Goal: Check status: Check status

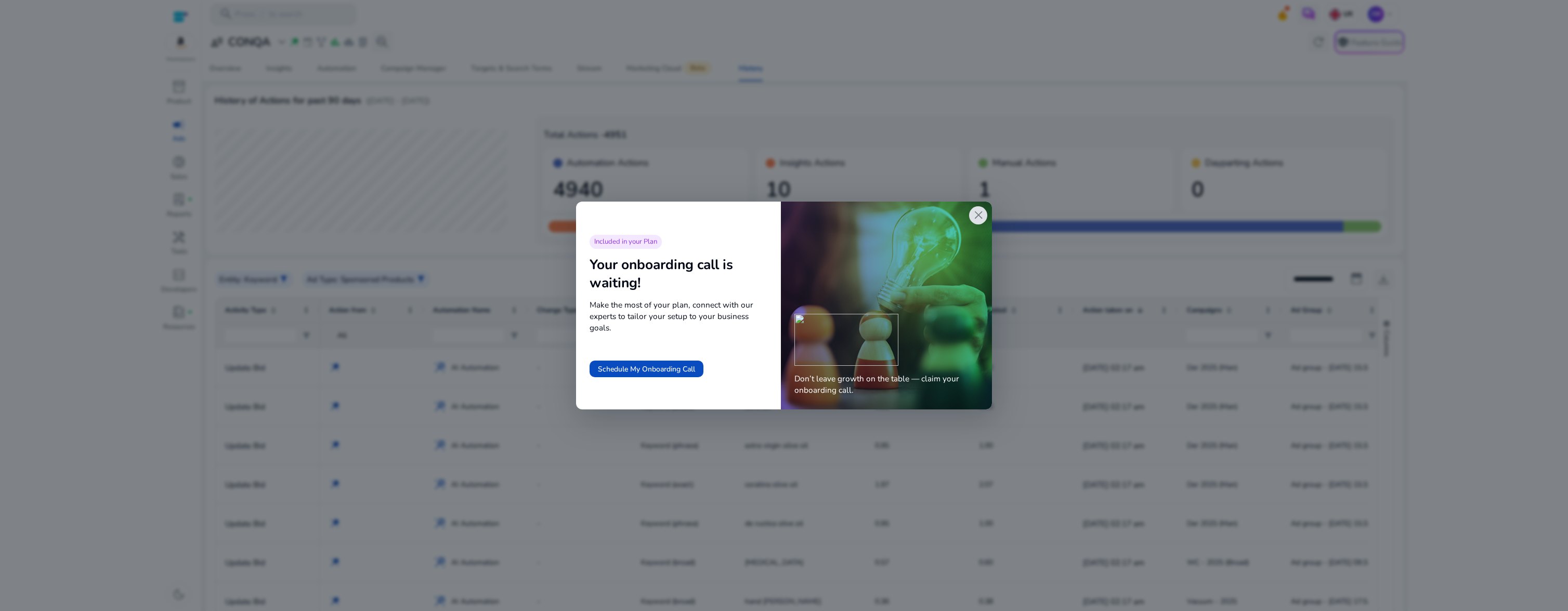
scroll to position [223, 0]
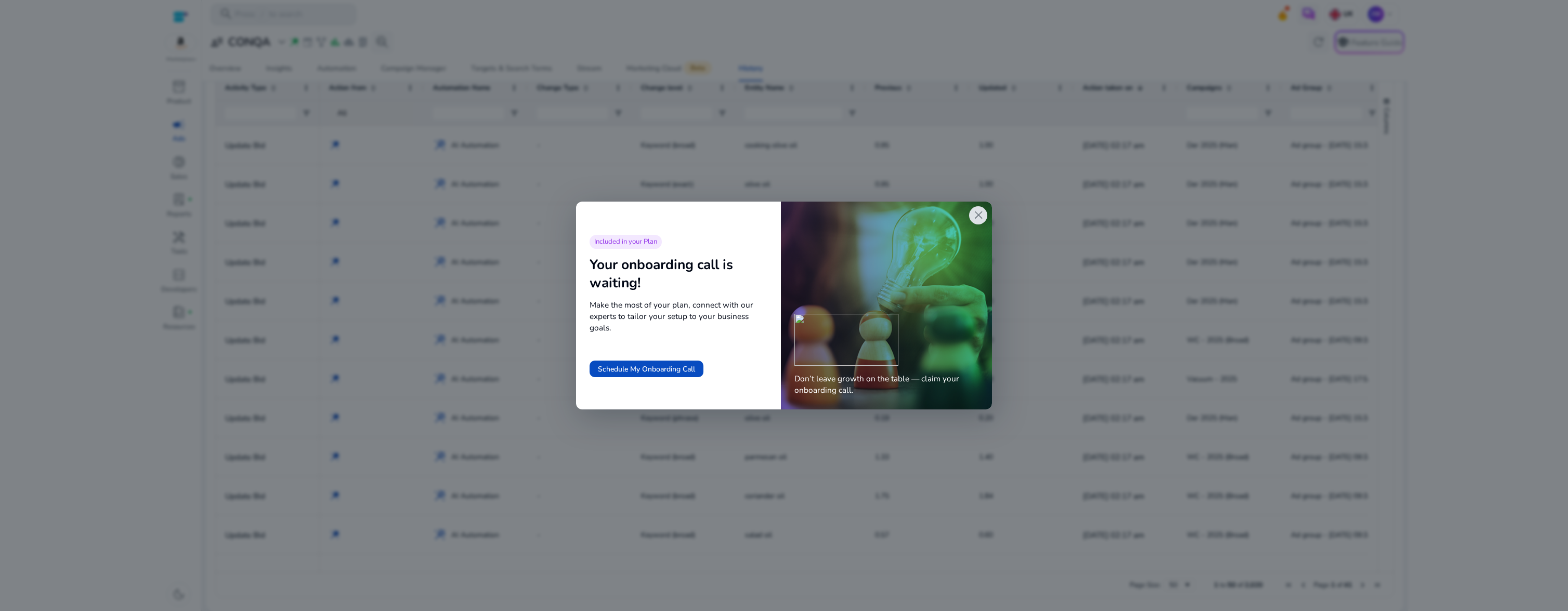
click at [979, 214] on span "close" at bounding box center [978, 215] width 13 height 13
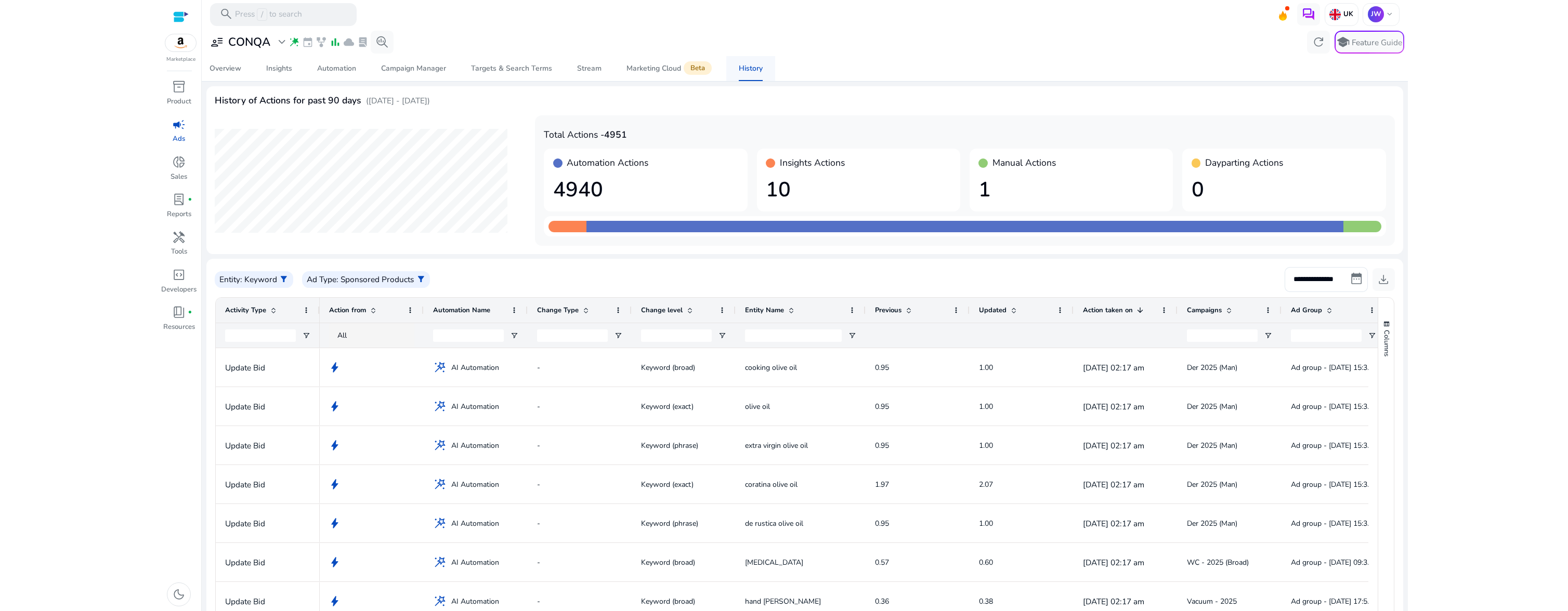
click at [750, 73] on span "History" at bounding box center [751, 68] width 24 height 25
click at [327, 69] on div "Automation" at bounding box center [337, 69] width 39 height 7
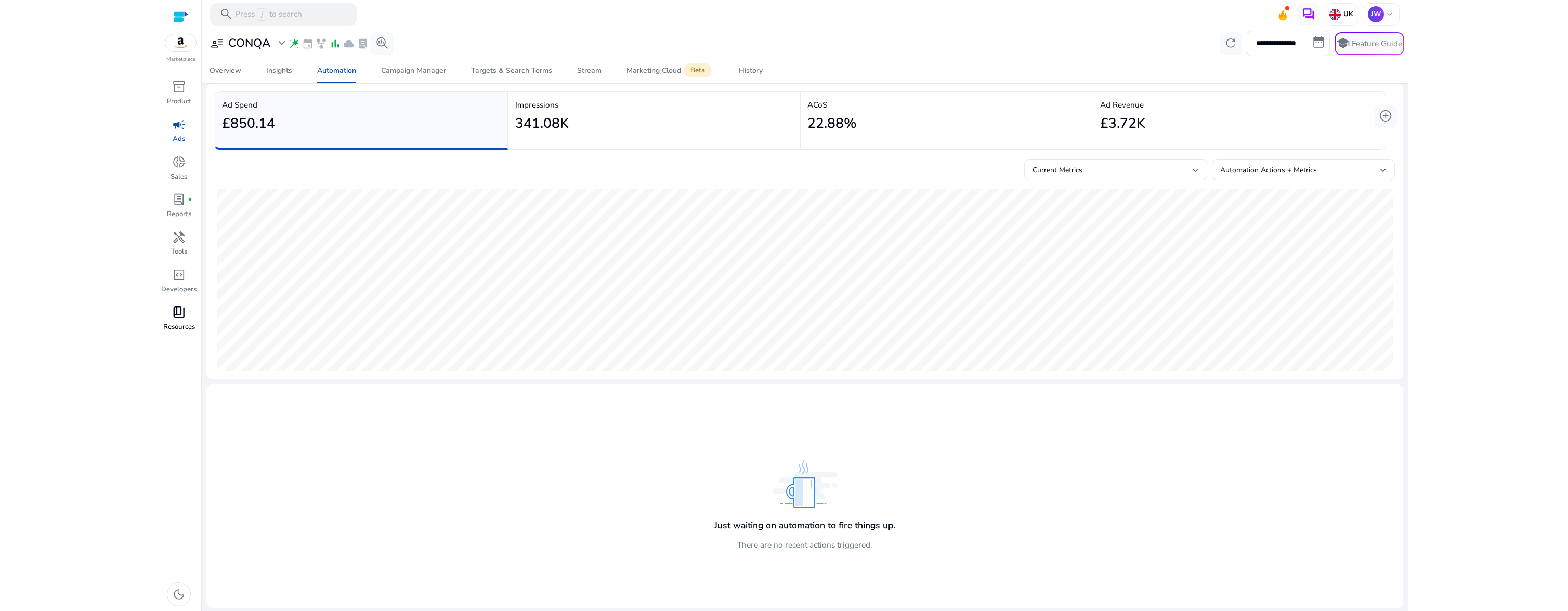
scroll to position [46, 0]
click at [286, 72] on div "Insights" at bounding box center [279, 71] width 26 height 7
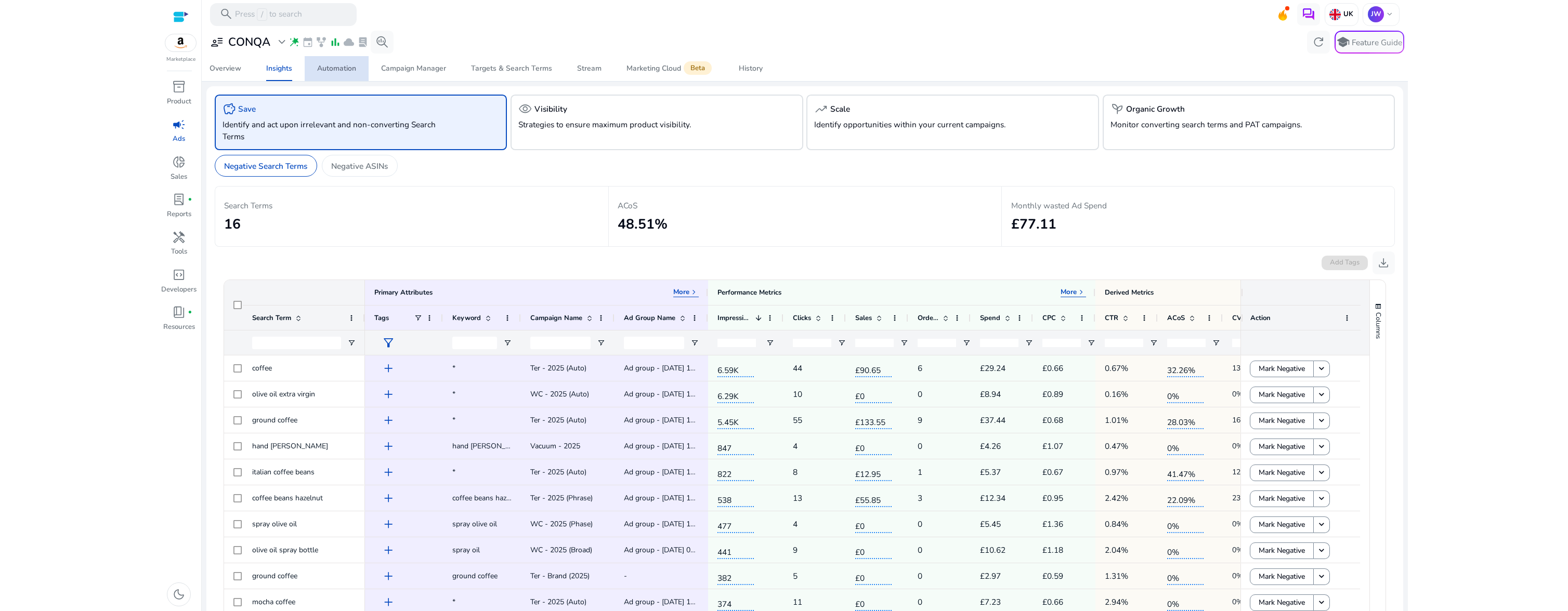
click at [354, 78] on span "Automation" at bounding box center [337, 68] width 39 height 25
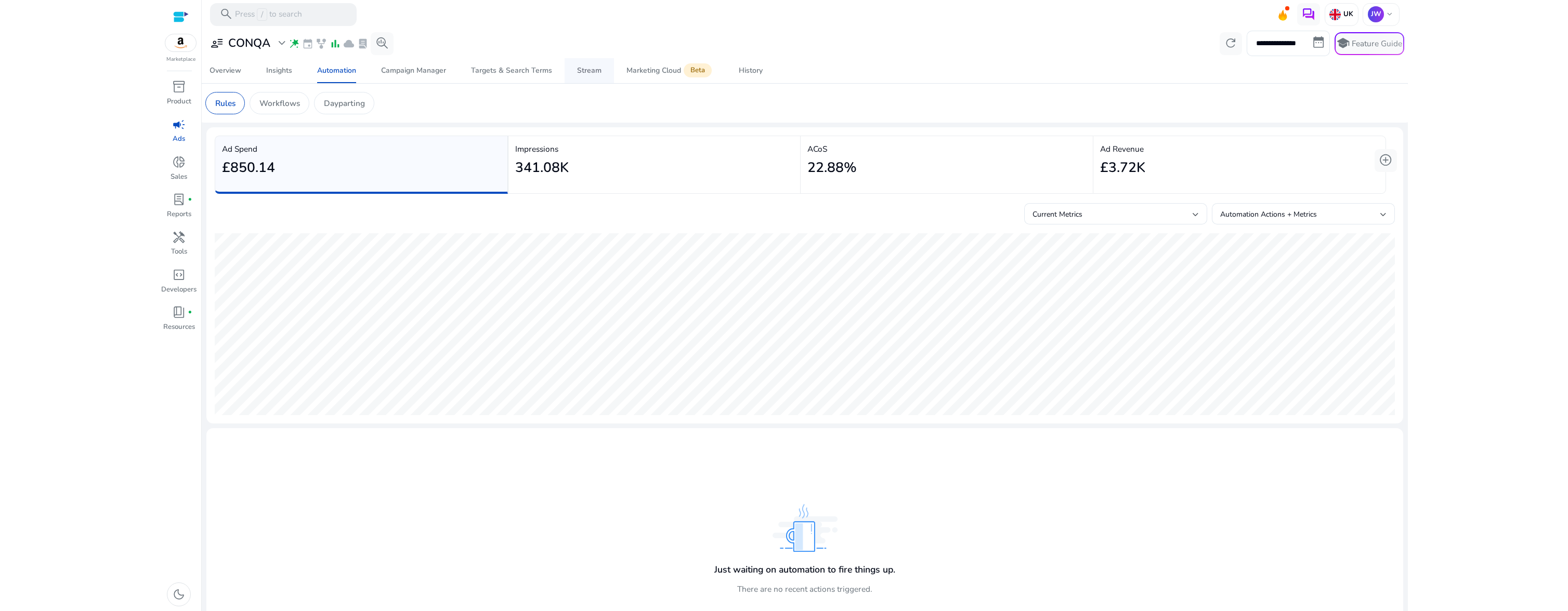
click at [586, 72] on div "Stream" at bounding box center [589, 71] width 24 height 7
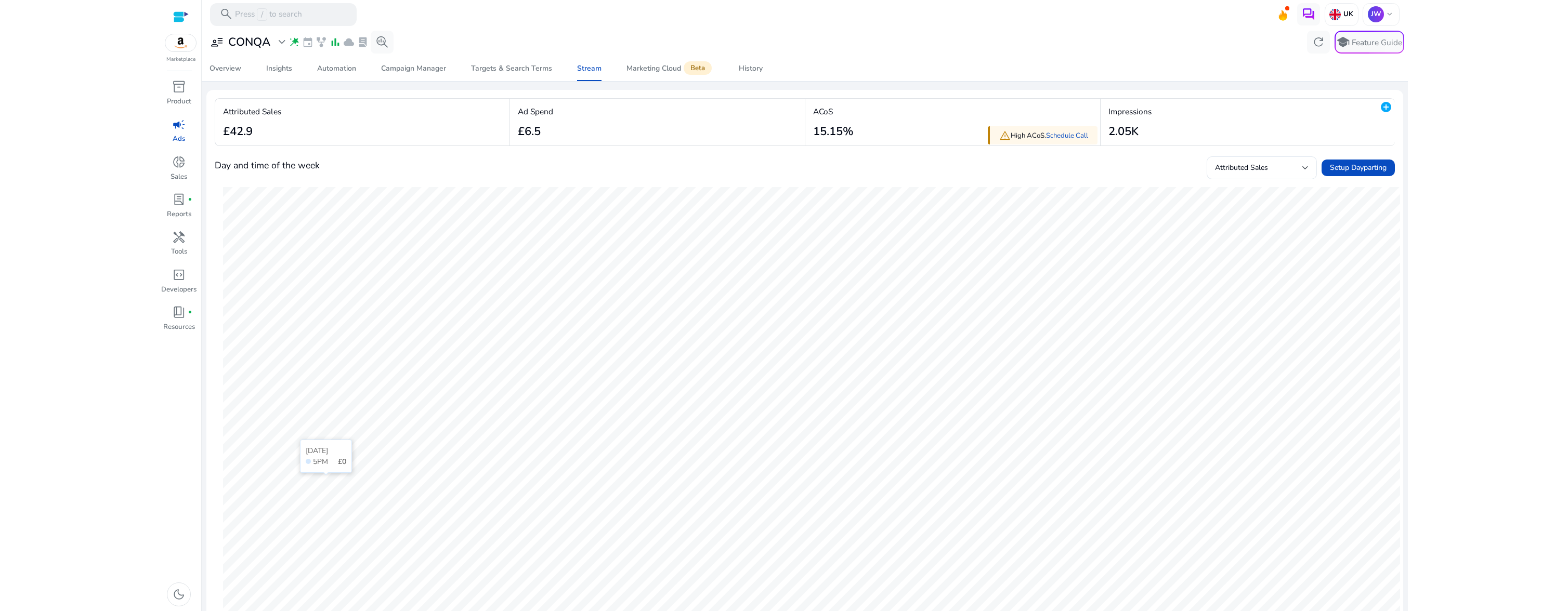
scroll to position [59, 0]
click at [729, 69] on link "History" at bounding box center [751, 68] width 49 height 25
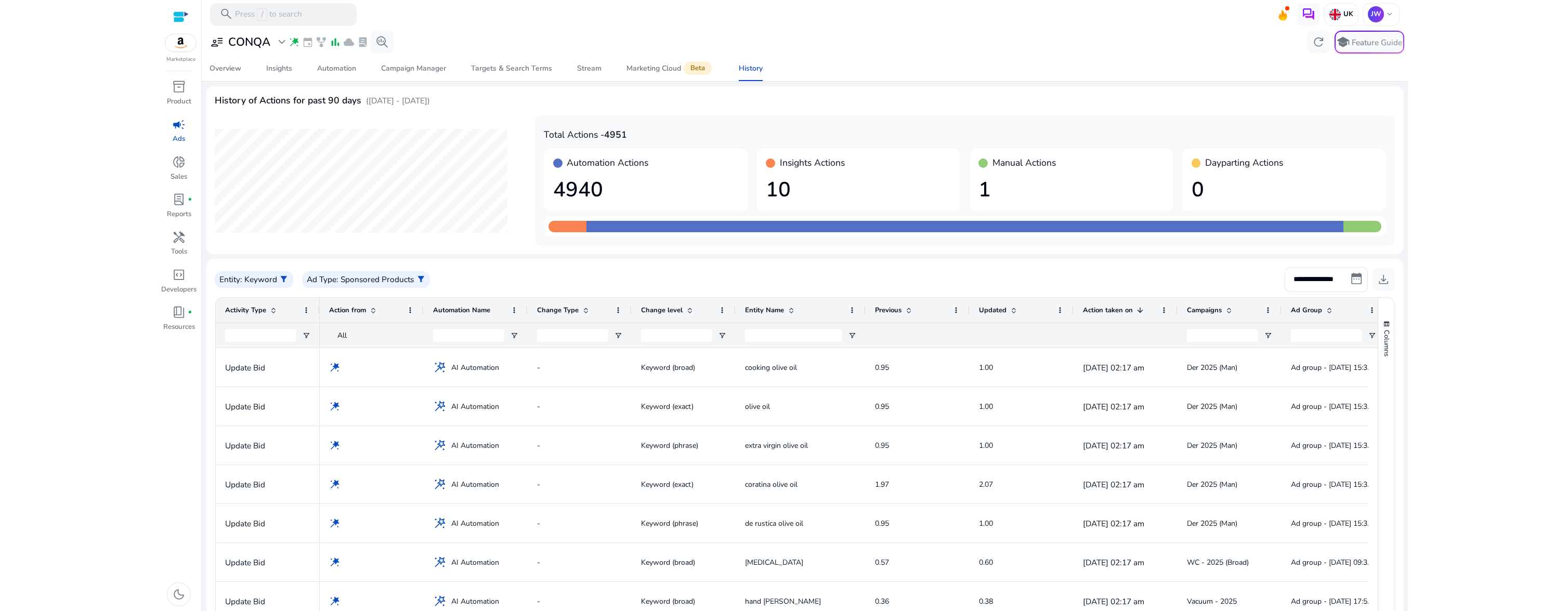
click at [1231, 310] on span at bounding box center [1229, 310] width 9 height 9
click at [1229, 309] on span at bounding box center [1229, 310] width 9 height 9
click at [1229, 308] on span at bounding box center [1229, 310] width 9 height 9
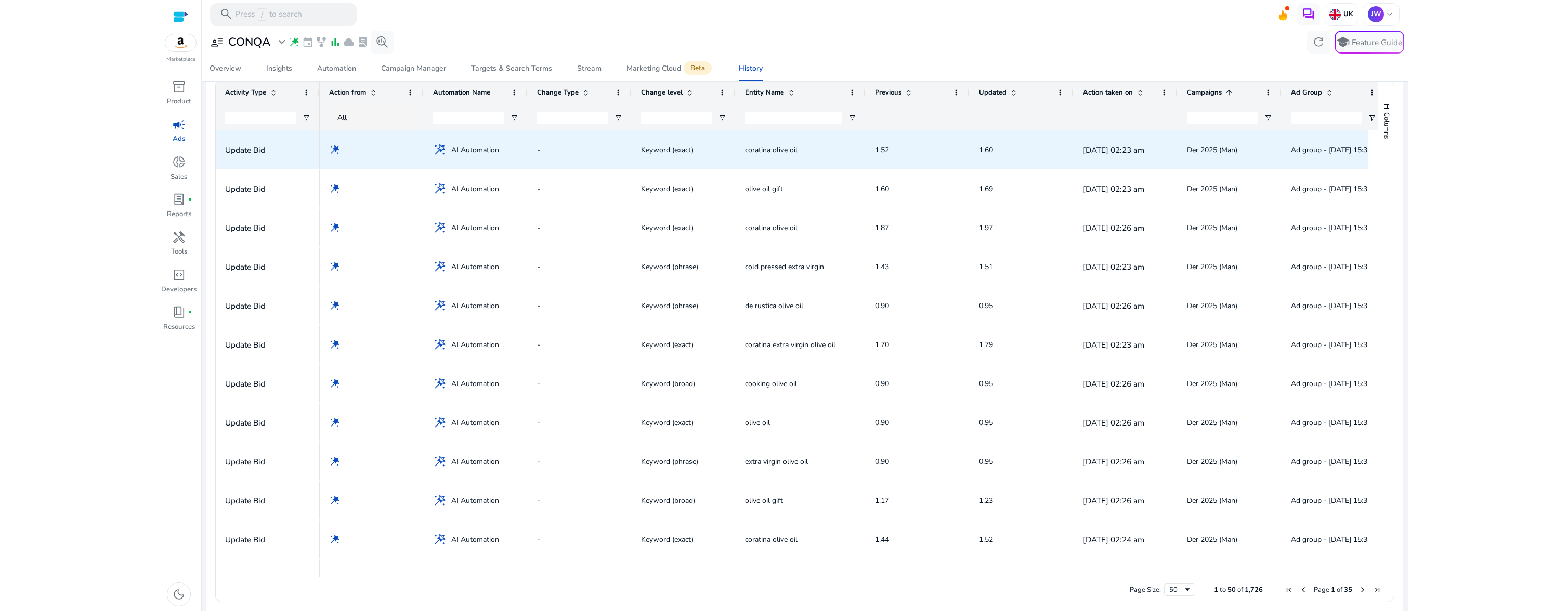
scroll to position [215, 0]
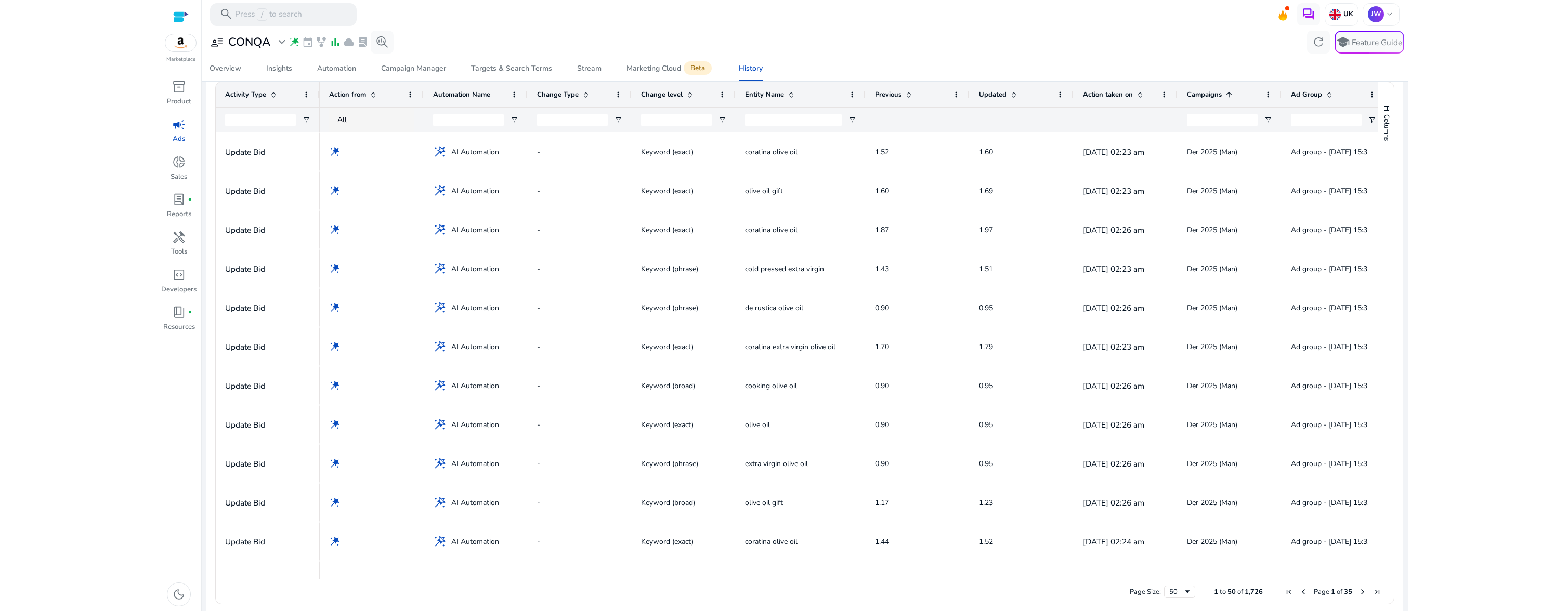
click at [1139, 91] on span at bounding box center [1140, 95] width 9 height 9
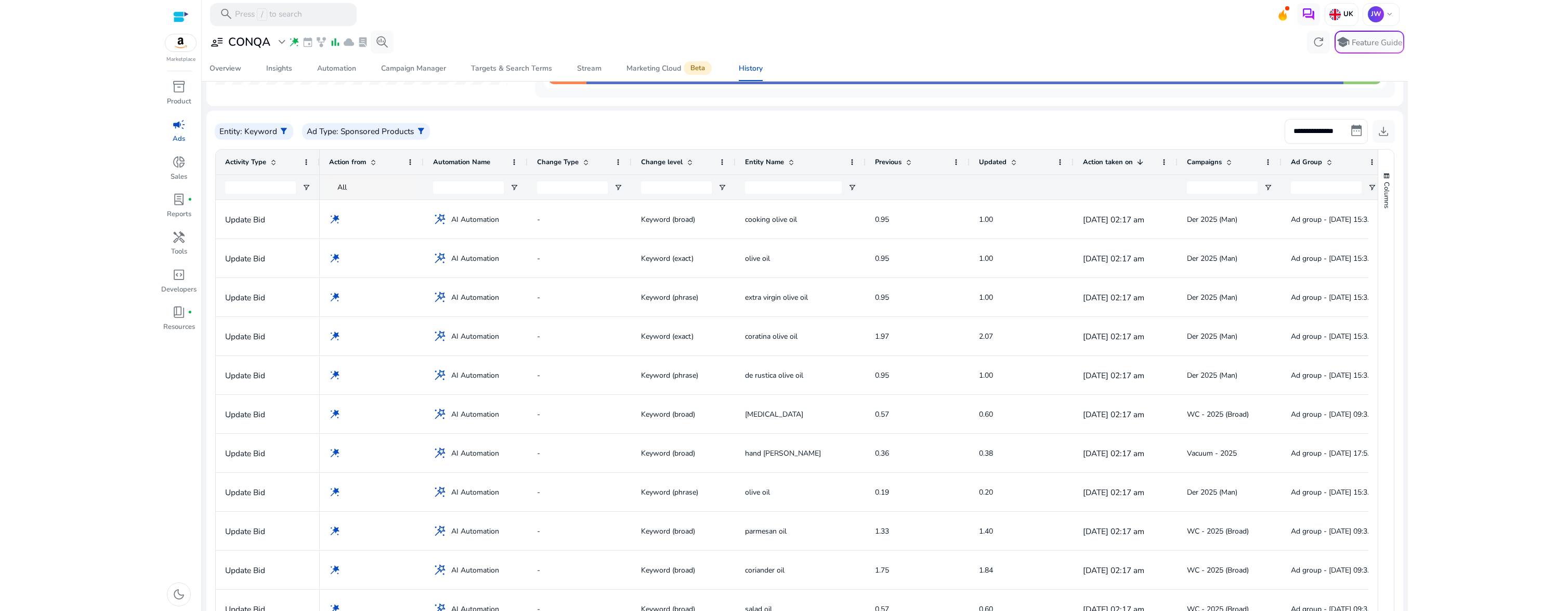
scroll to position [87, 0]
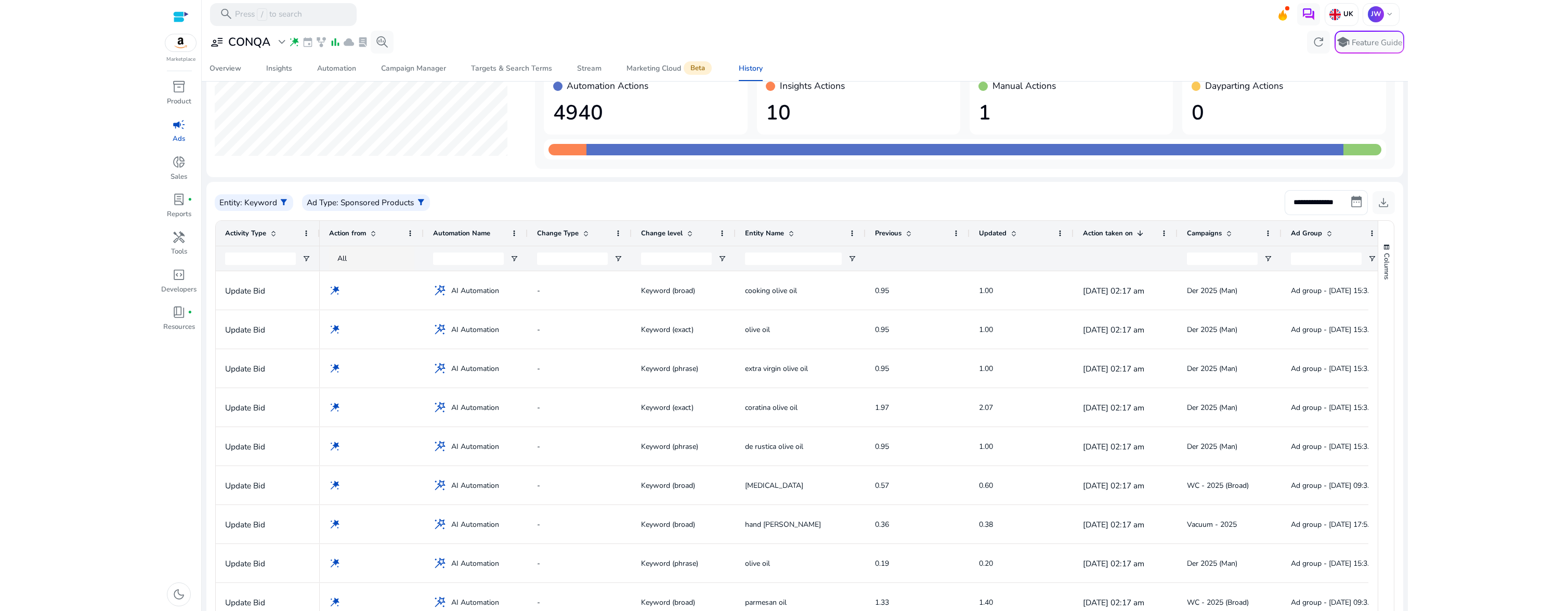
scroll to position [223, 0]
